Goal: Information Seeking & Learning: Learn about a topic

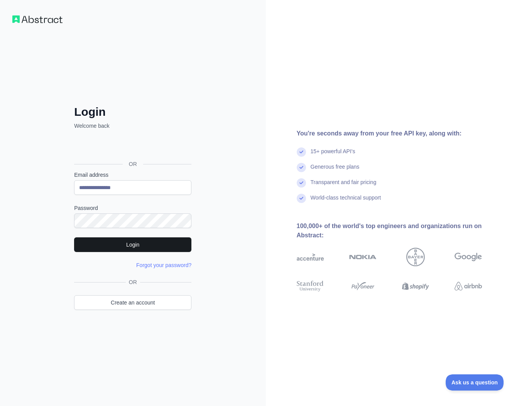
click at [126, 241] on button "Login" at bounding box center [132, 244] width 117 height 15
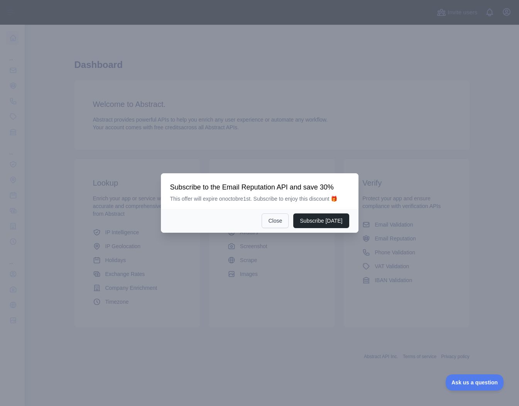
click at [281, 218] on button "Close" at bounding box center [274, 220] width 27 height 15
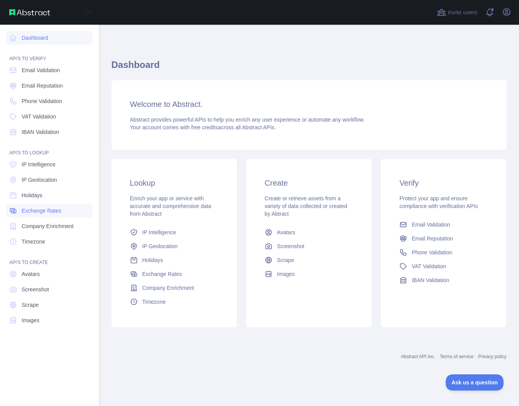
click at [47, 209] on span "Exchange Rates" at bounding box center [42, 211] width 40 height 8
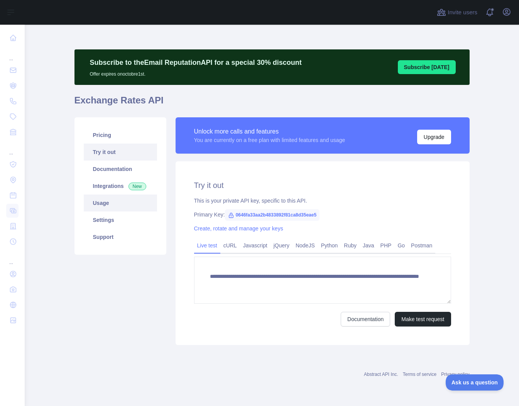
click at [106, 210] on link "Usage" at bounding box center [120, 202] width 73 height 17
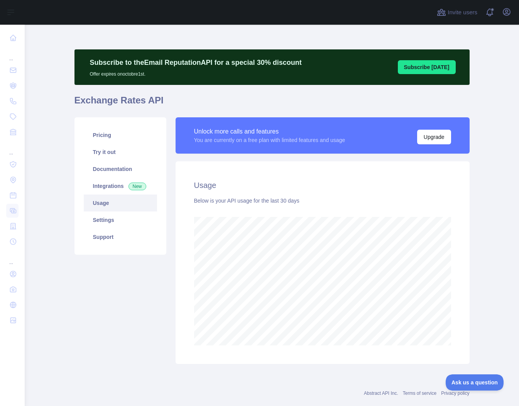
scroll to position [381, 494]
click at [105, 139] on link "Pricing" at bounding box center [120, 135] width 73 height 17
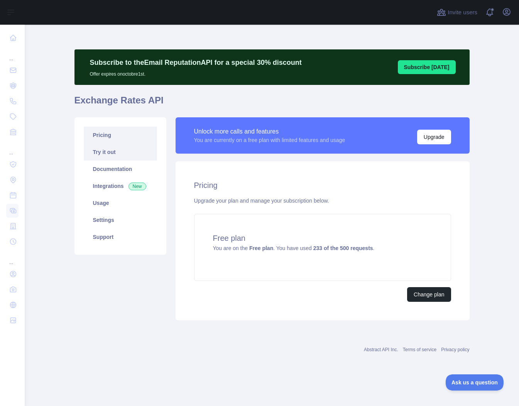
click at [116, 154] on link "Try it out" at bounding box center [120, 151] width 73 height 17
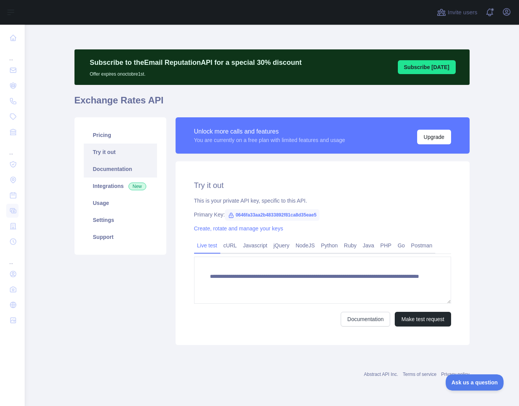
click at [116, 170] on link "Documentation" at bounding box center [120, 168] width 73 height 17
